Goal: Find specific page/section: Find specific page/section

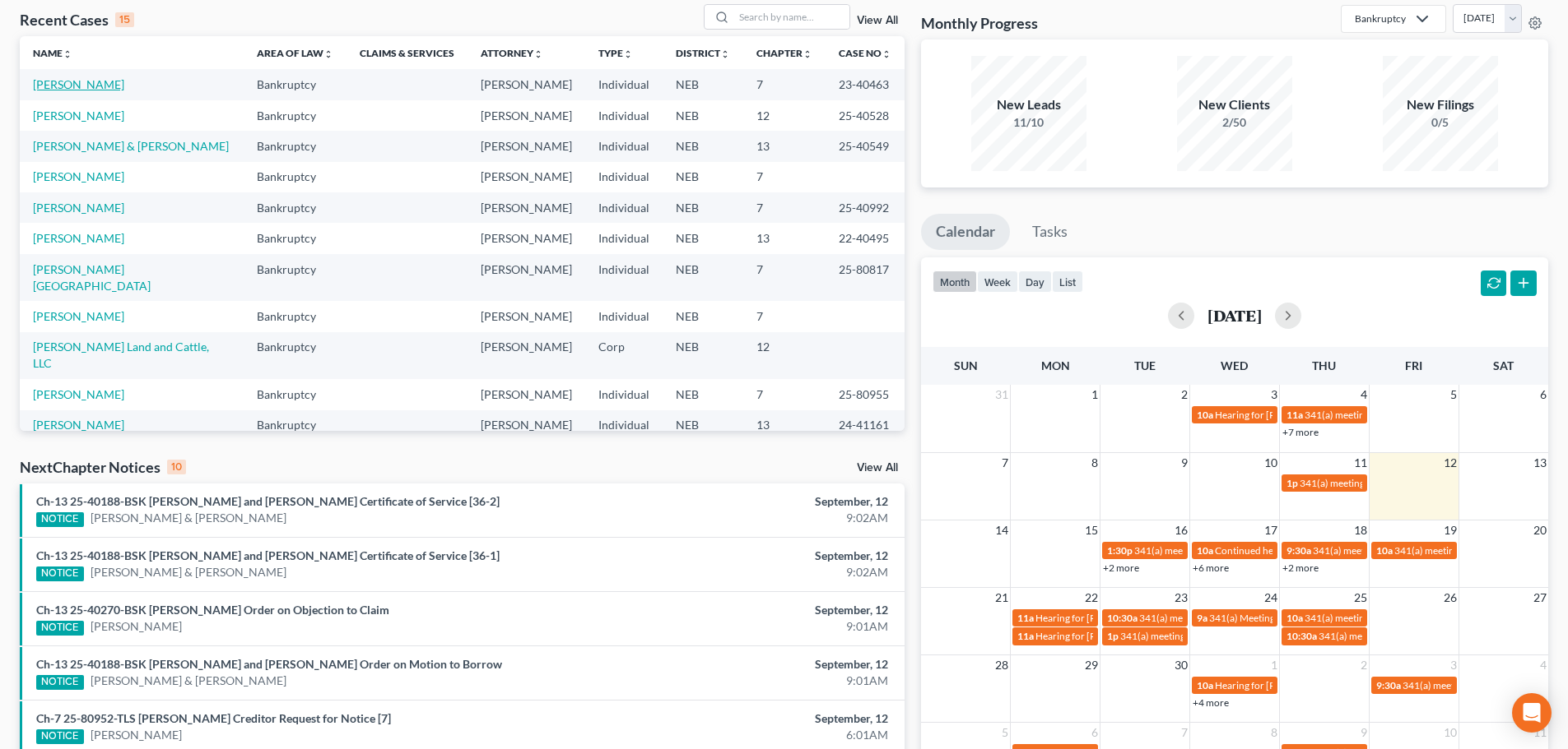
click at [91, 90] on link "[PERSON_NAME]" at bounding box center [78, 84] width 91 height 14
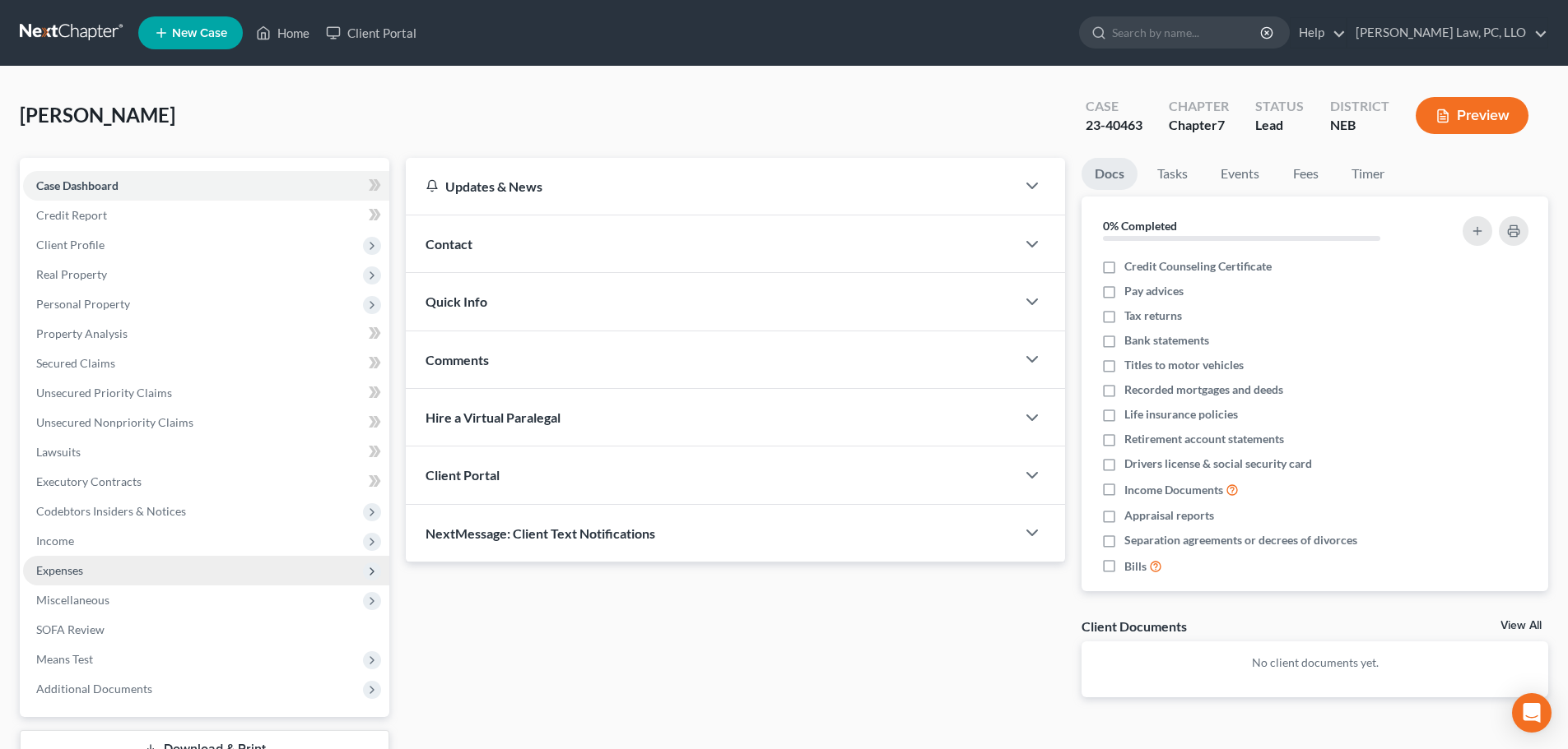
drag, startPoint x: 58, startPoint y: 572, endPoint x: 66, endPoint y: 573, distance: 8.1
click at [58, 572] on span "Expenses" at bounding box center [60, 570] width 47 height 14
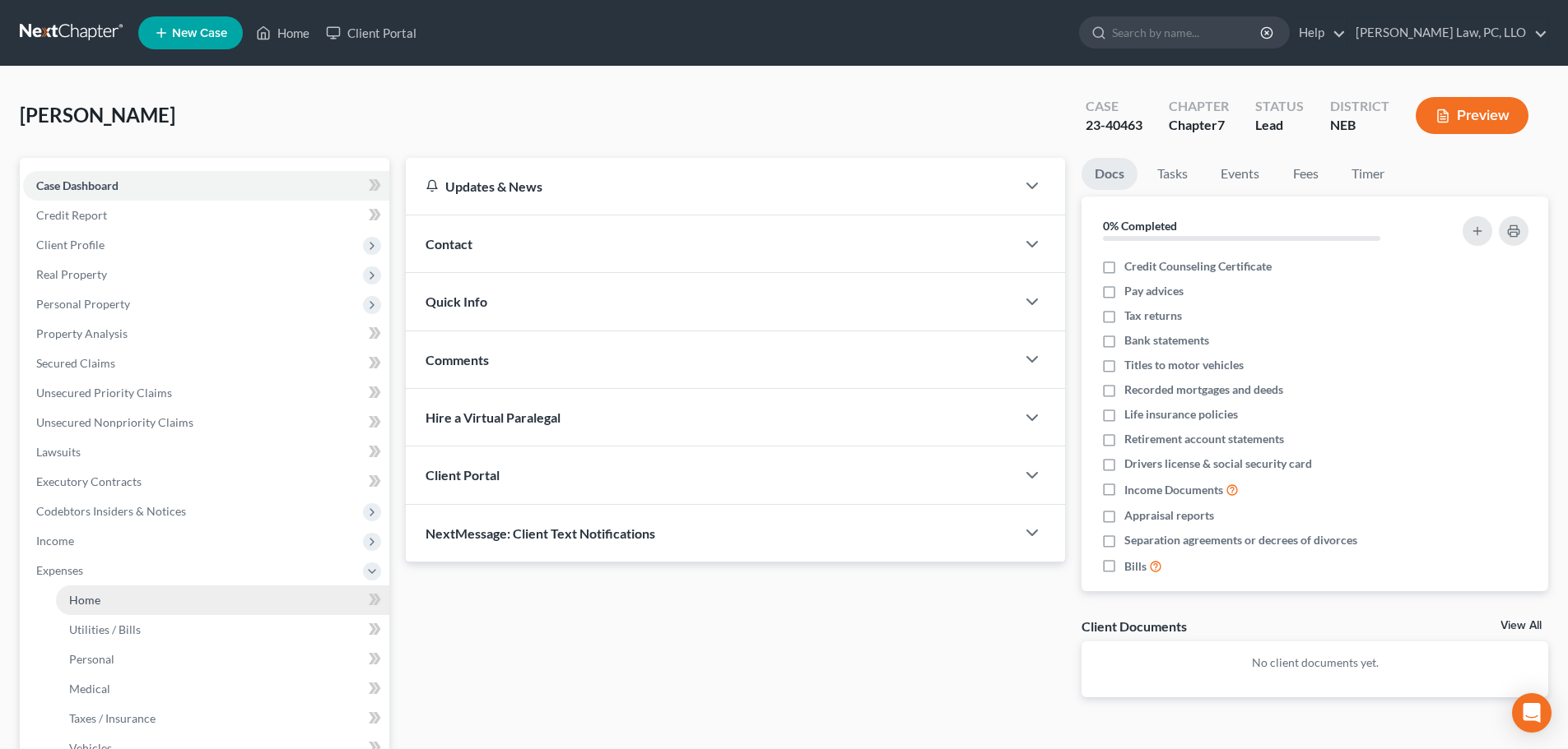
click at [101, 611] on link "Home" at bounding box center [222, 601] width 333 height 30
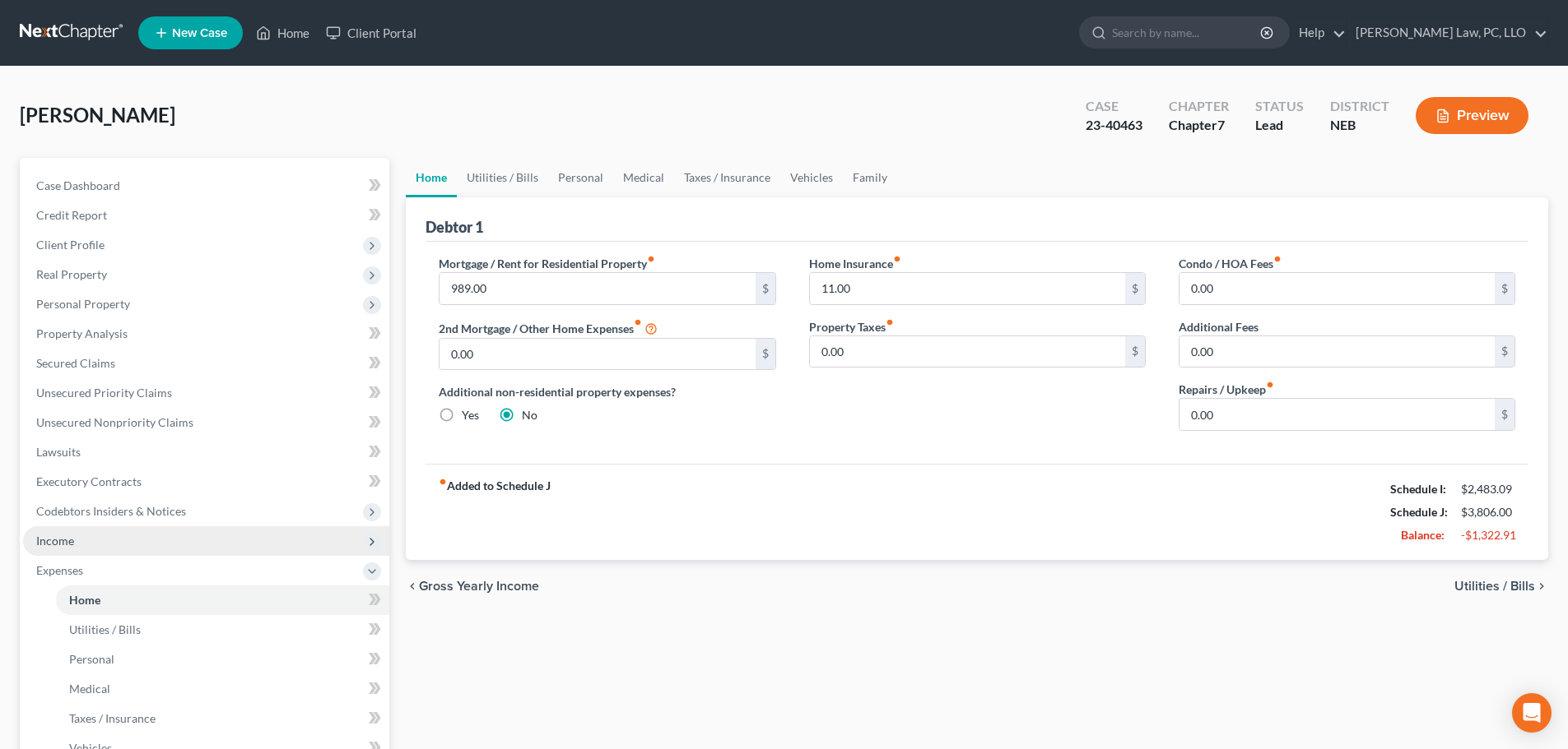
click at [104, 546] on span "Income" at bounding box center [206, 541] width 366 height 30
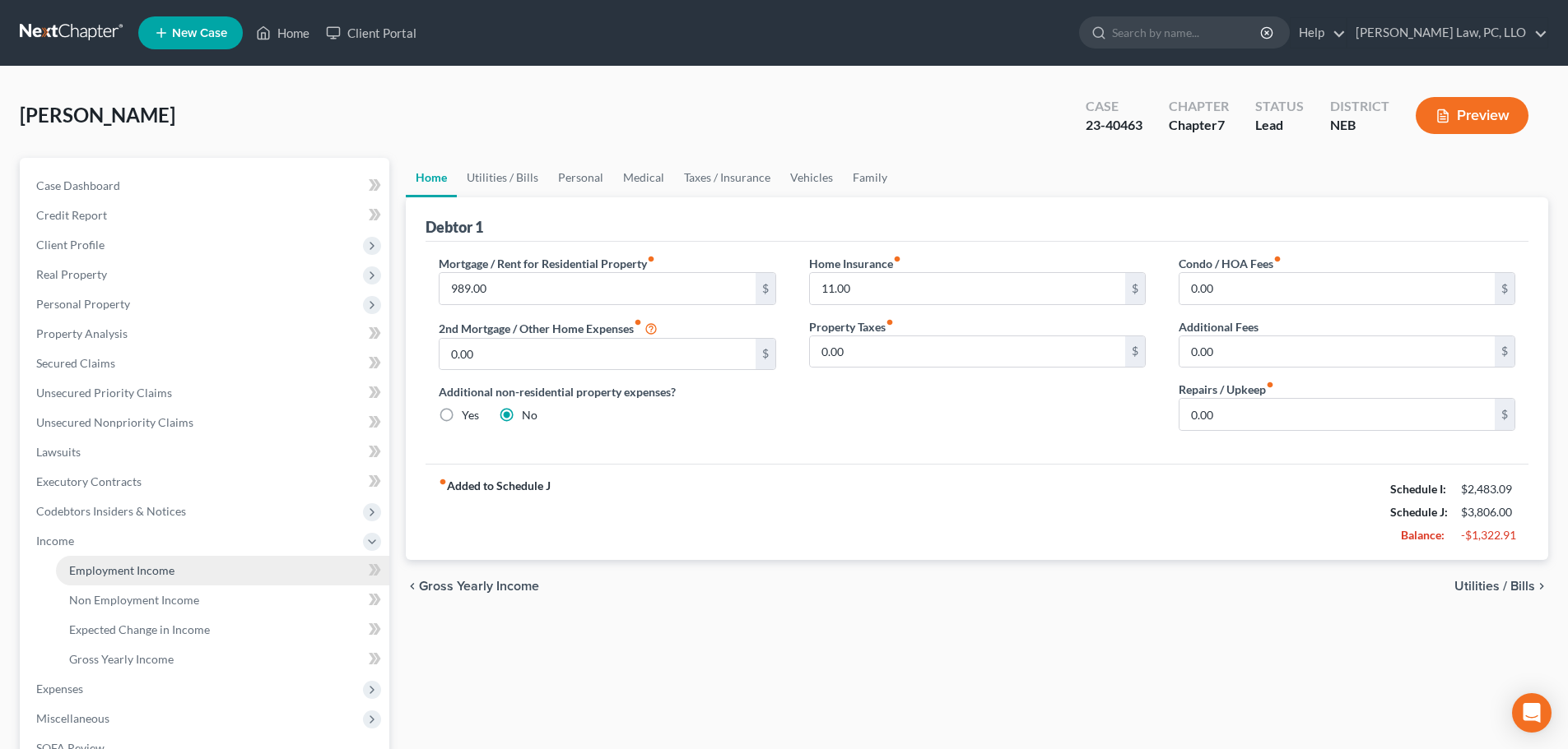
click at [101, 567] on span "Employment Income" at bounding box center [121, 570] width 105 height 14
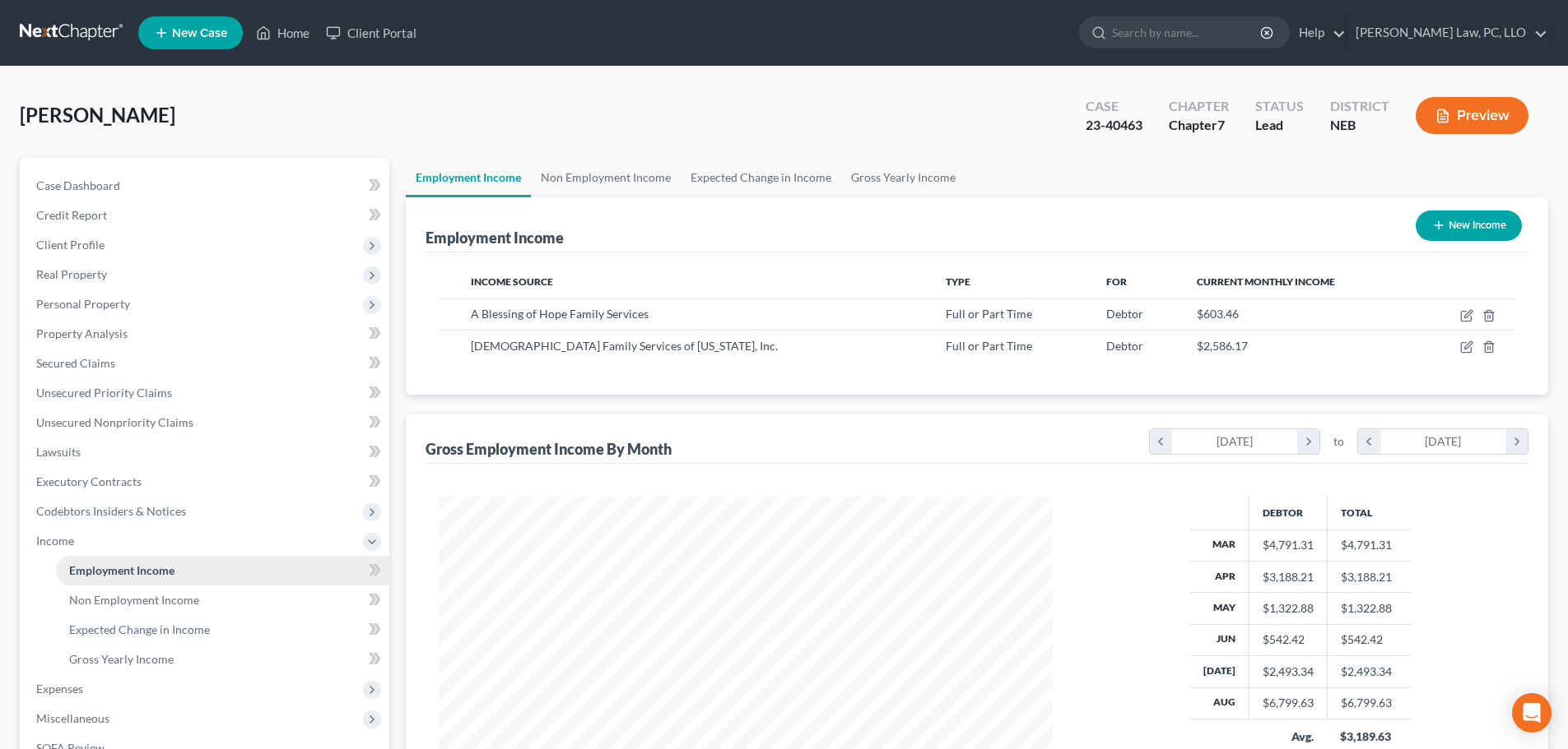
scroll to position [307, 647]
click at [276, 38] on link "Home" at bounding box center [282, 33] width 70 height 30
